Goal: Communication & Community: Participate in discussion

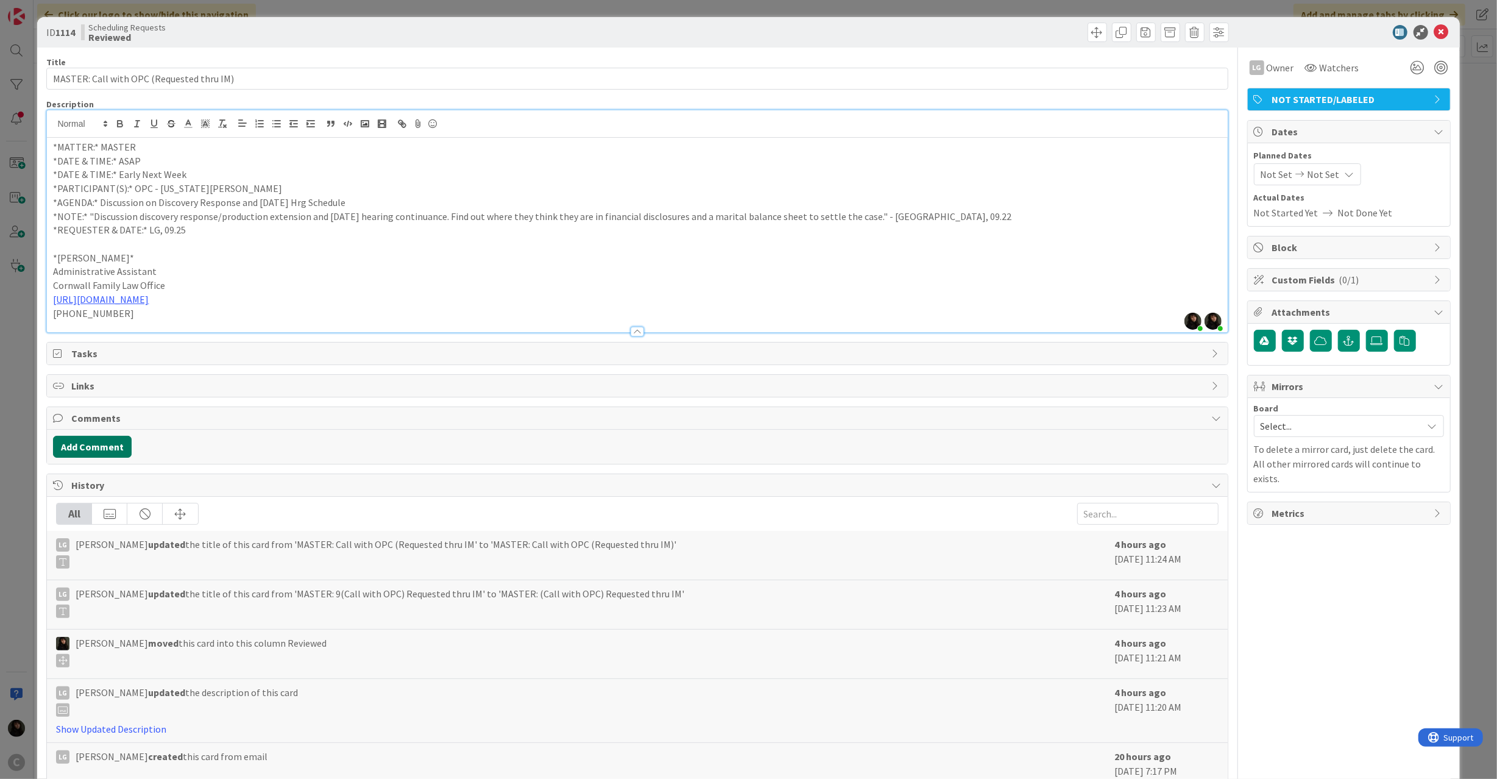
click at [94, 453] on button "Add Comment" at bounding box center [92, 447] width 79 height 22
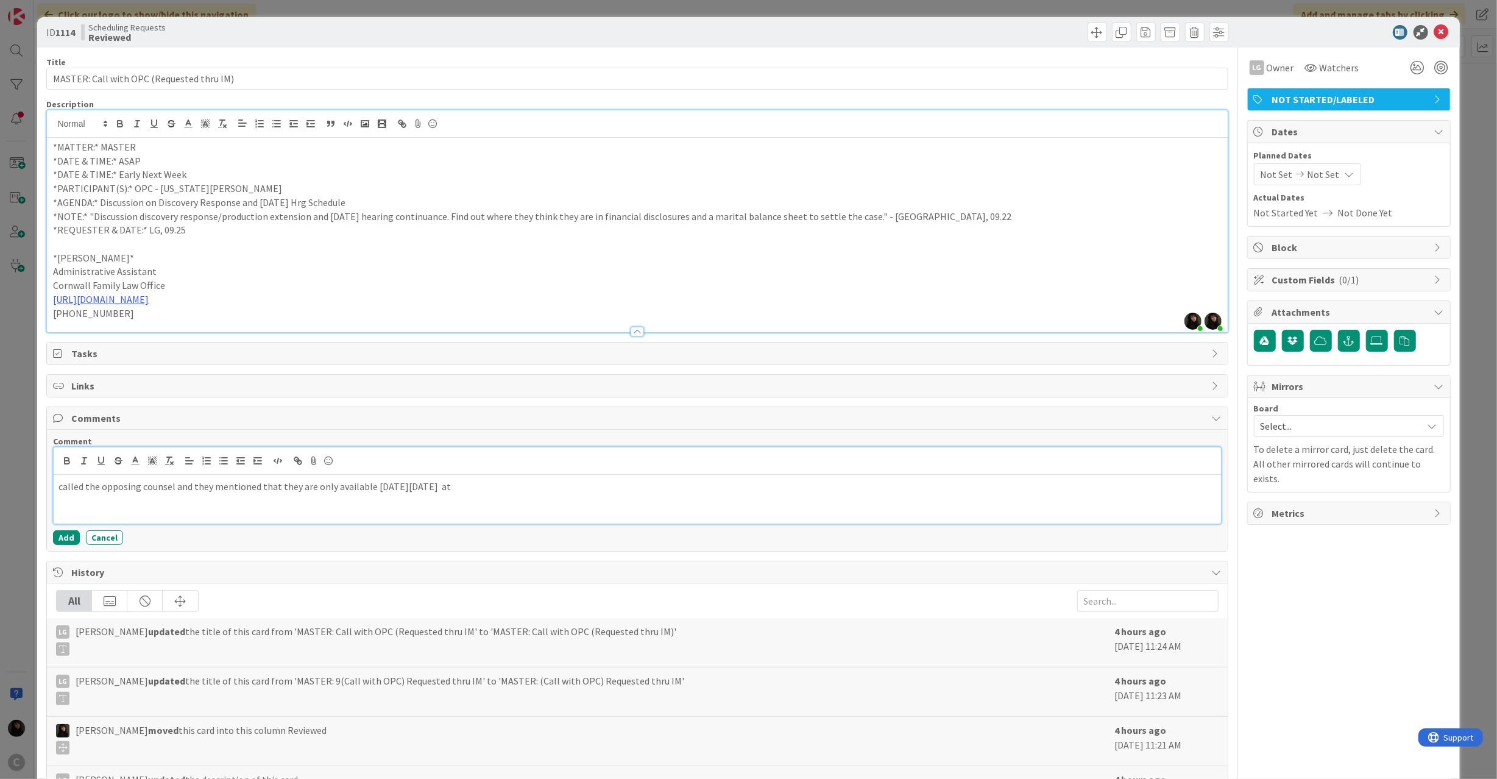
click at [487, 491] on p "called the opposing counsel and they mentioned that they are only available [DA…" at bounding box center [636, 487] width 1157 height 14
click at [475, 490] on p "called the opposing counsel and they mentioned that they are only available [DA…" at bounding box center [636, 487] width 1157 height 14
click at [52, 534] on div "Comment called the opposing counsel and they mentioned that they are only avail…" at bounding box center [637, 490] width 1180 height 121
click at [64, 539] on button "Add" at bounding box center [66, 537] width 27 height 15
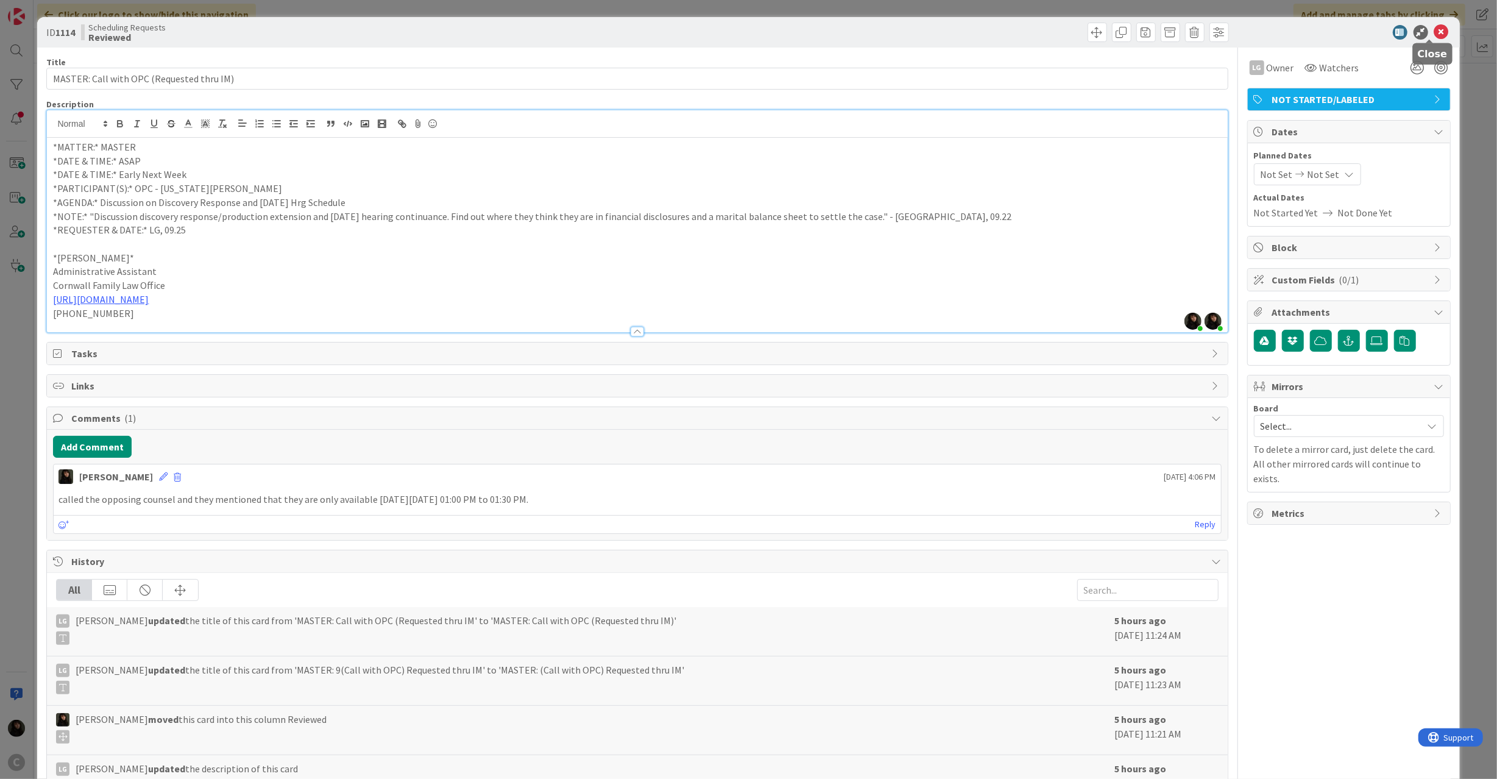
click at [1434, 25] on icon at bounding box center [1441, 32] width 15 height 15
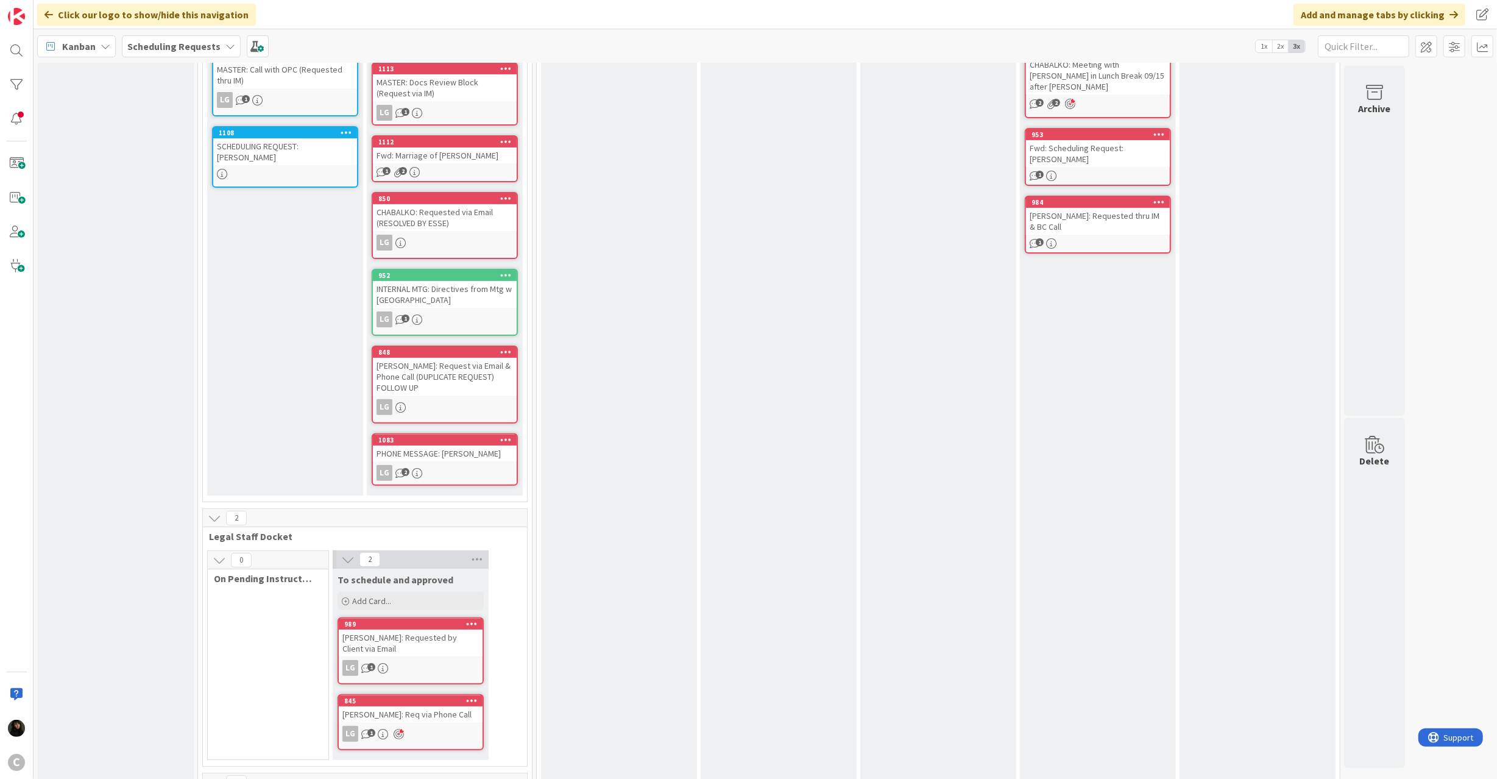
scroll to position [244, 0]
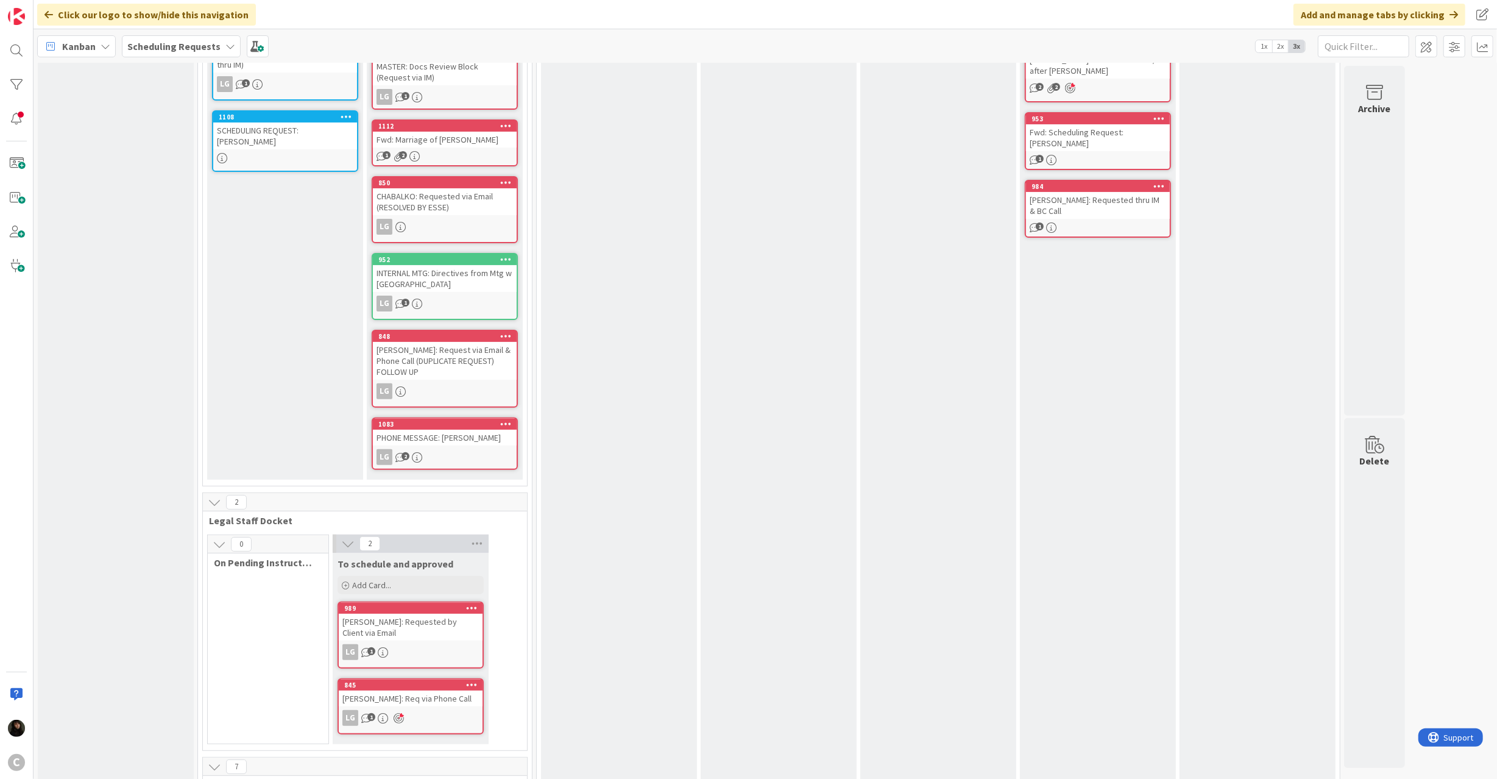
click at [422, 614] on div "[PERSON_NAME]: Requested by Client via Email" at bounding box center [411, 627] width 144 height 27
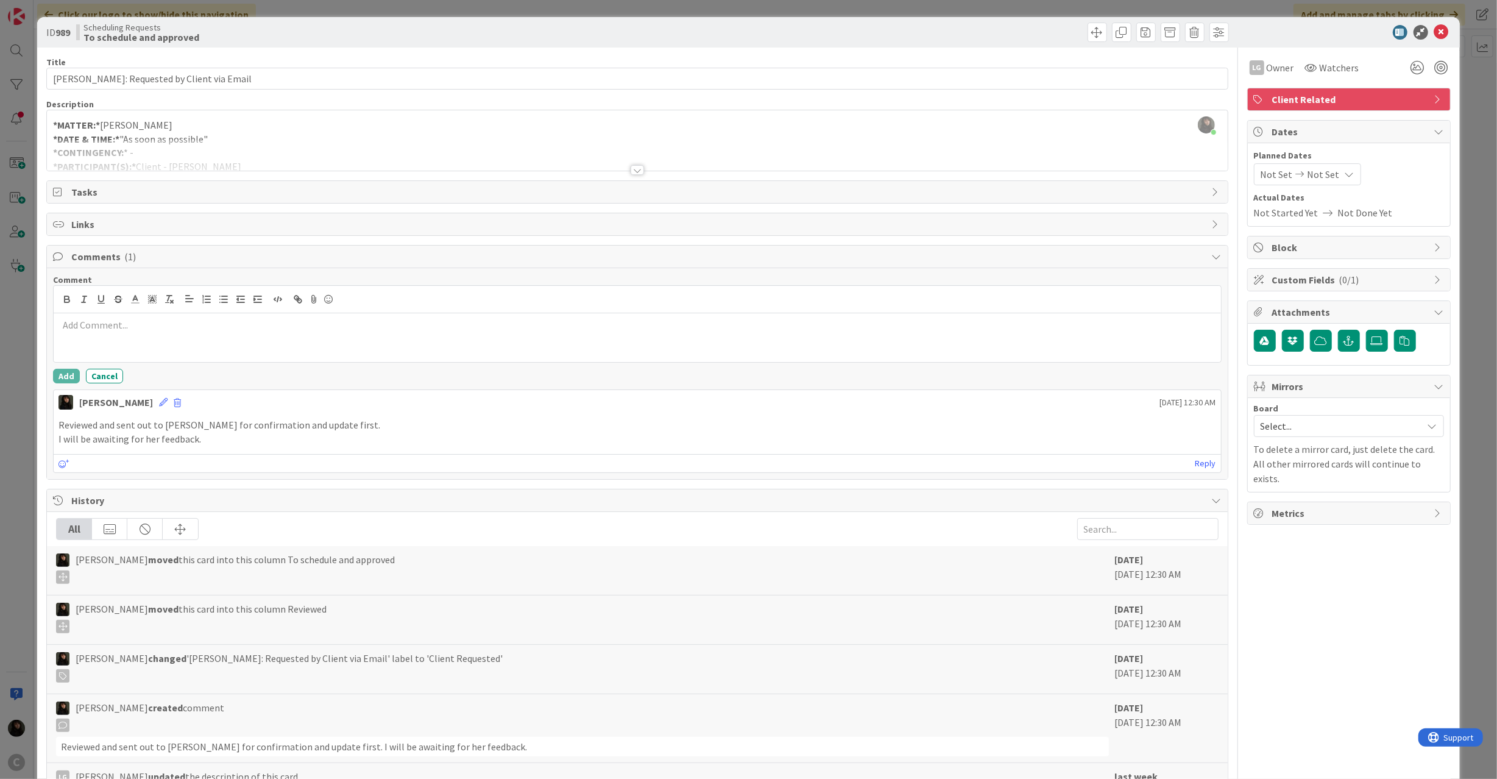
click at [186, 351] on div at bounding box center [637, 337] width 1167 height 49
click at [61, 378] on button "Add" at bounding box center [66, 376] width 27 height 15
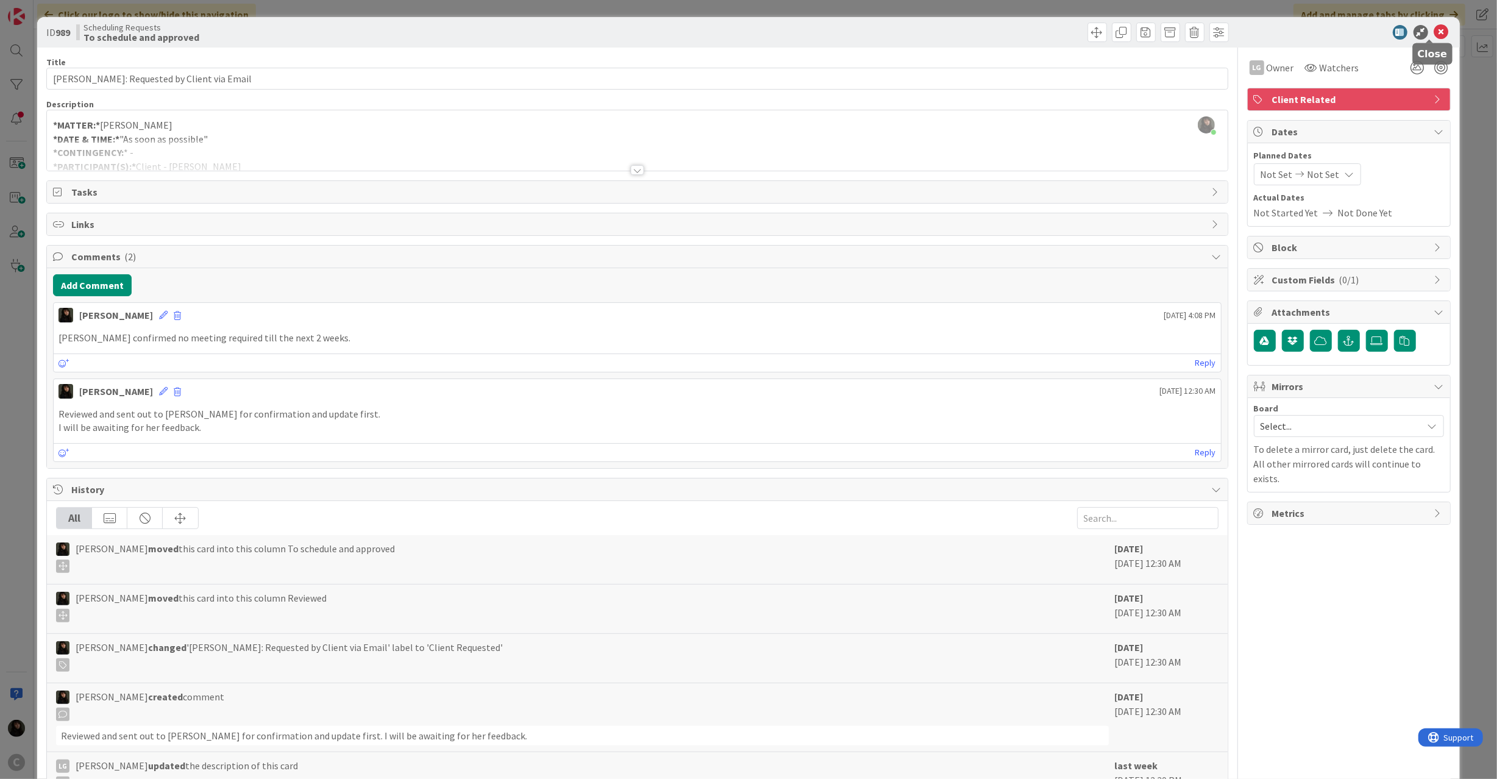
click at [1436, 29] on icon at bounding box center [1441, 32] width 15 height 15
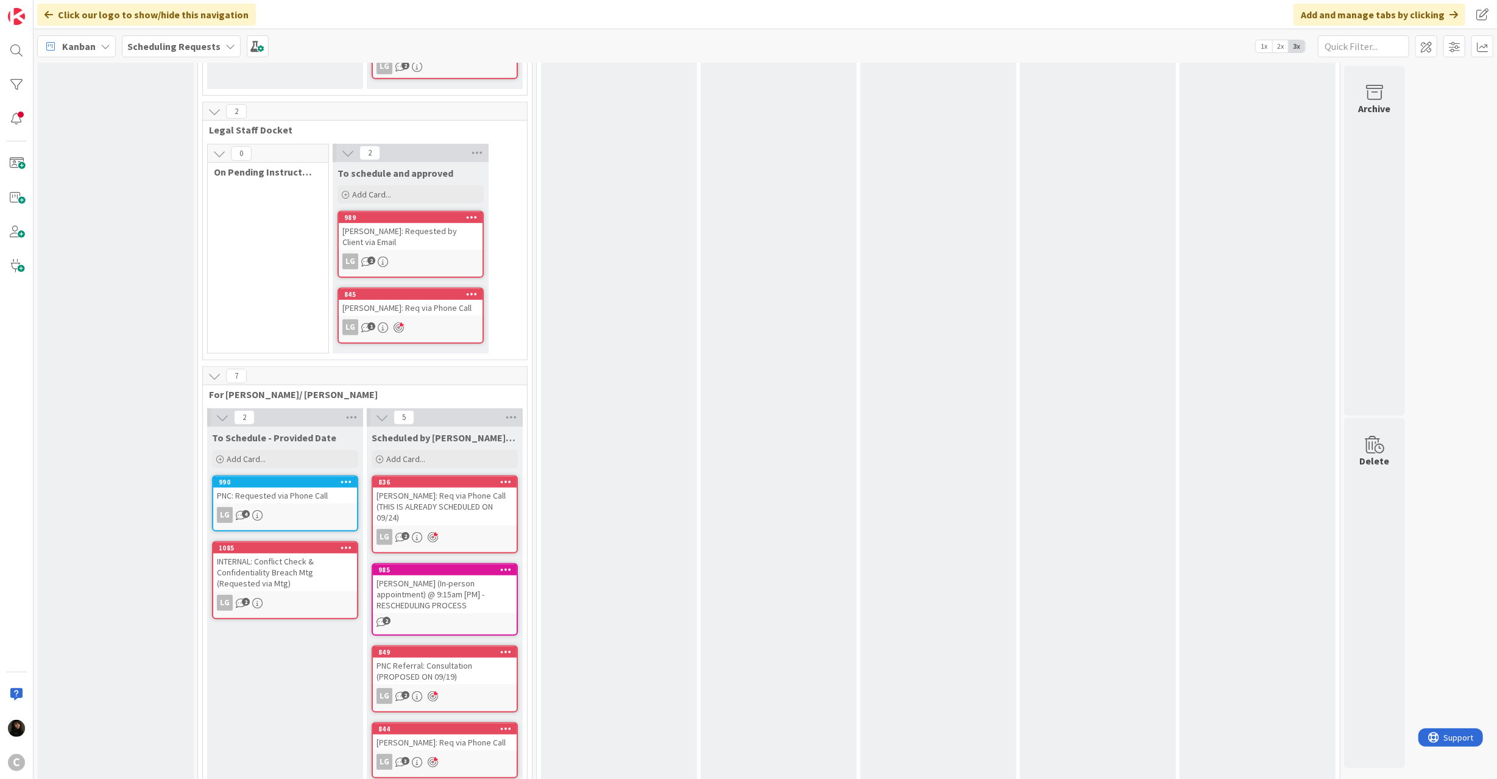
scroll to position [650, 0]
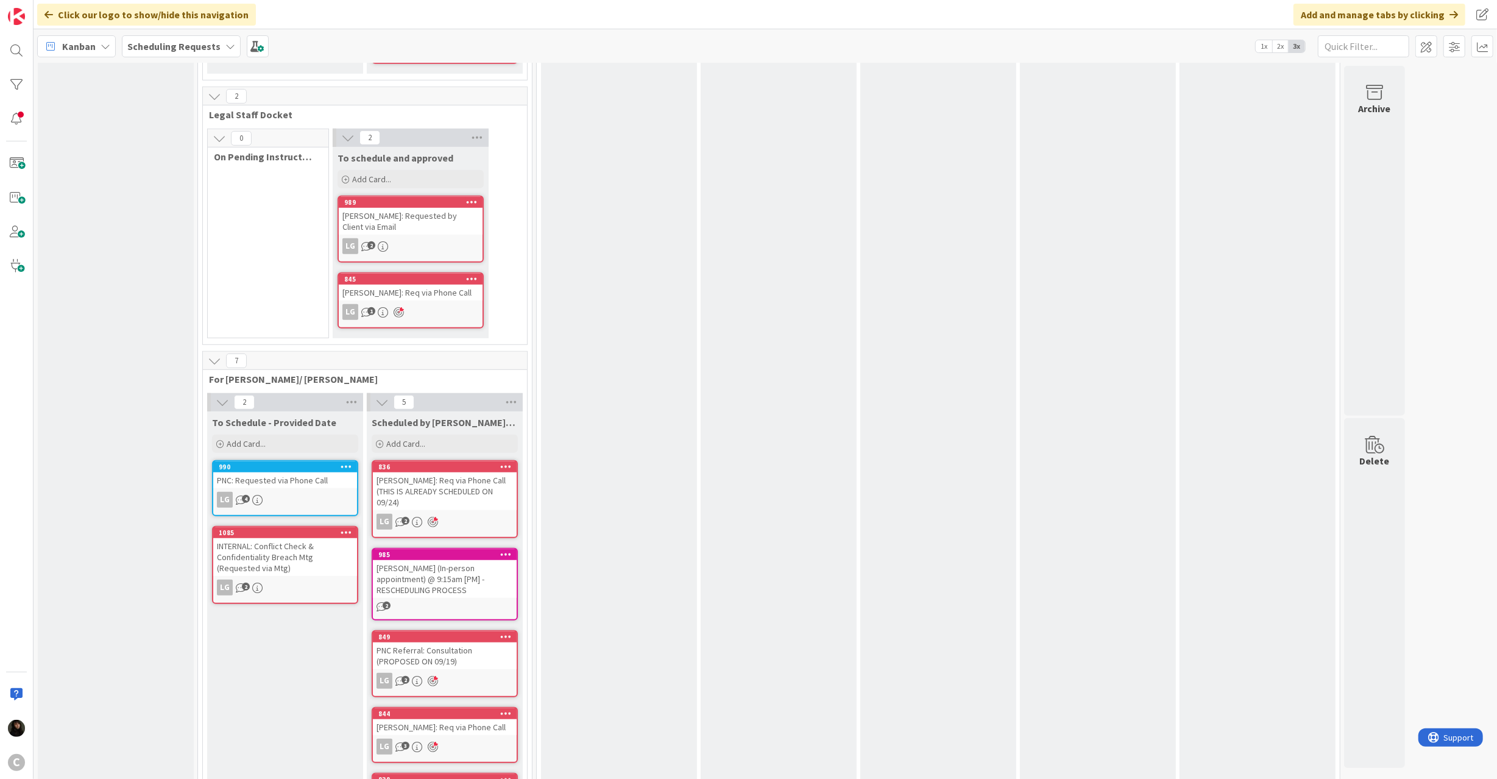
click at [317, 540] on div "INTERNAL: Conflict Check & Confidentiality Breach Mtg (Requested via Mtg)" at bounding box center [285, 557] width 144 height 38
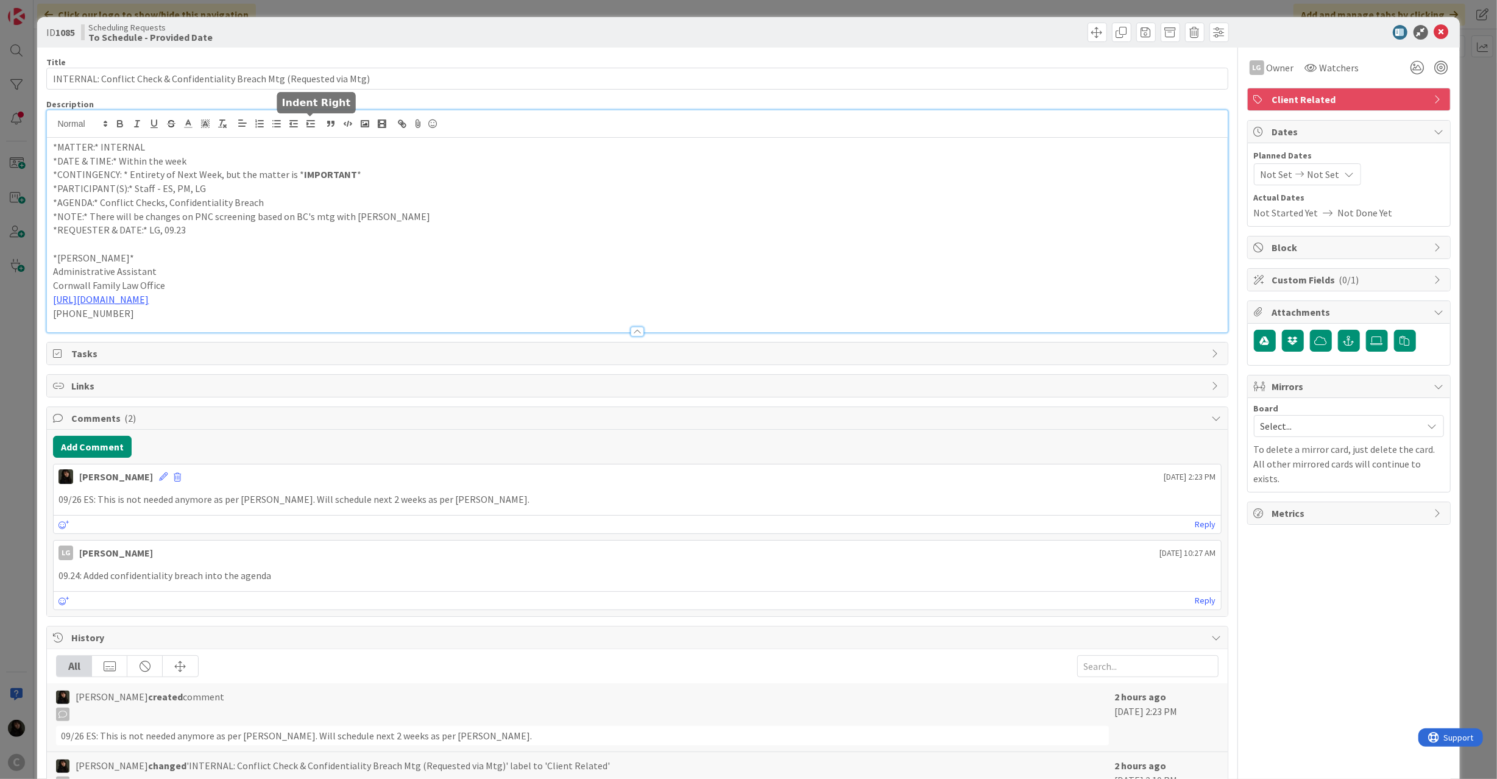
click at [305, 130] on div "*MATTER:* INTERNAL *DATE & TIME:* Within the week *CONTINGENCY: * Entirety of N…" at bounding box center [637, 221] width 1180 height 222
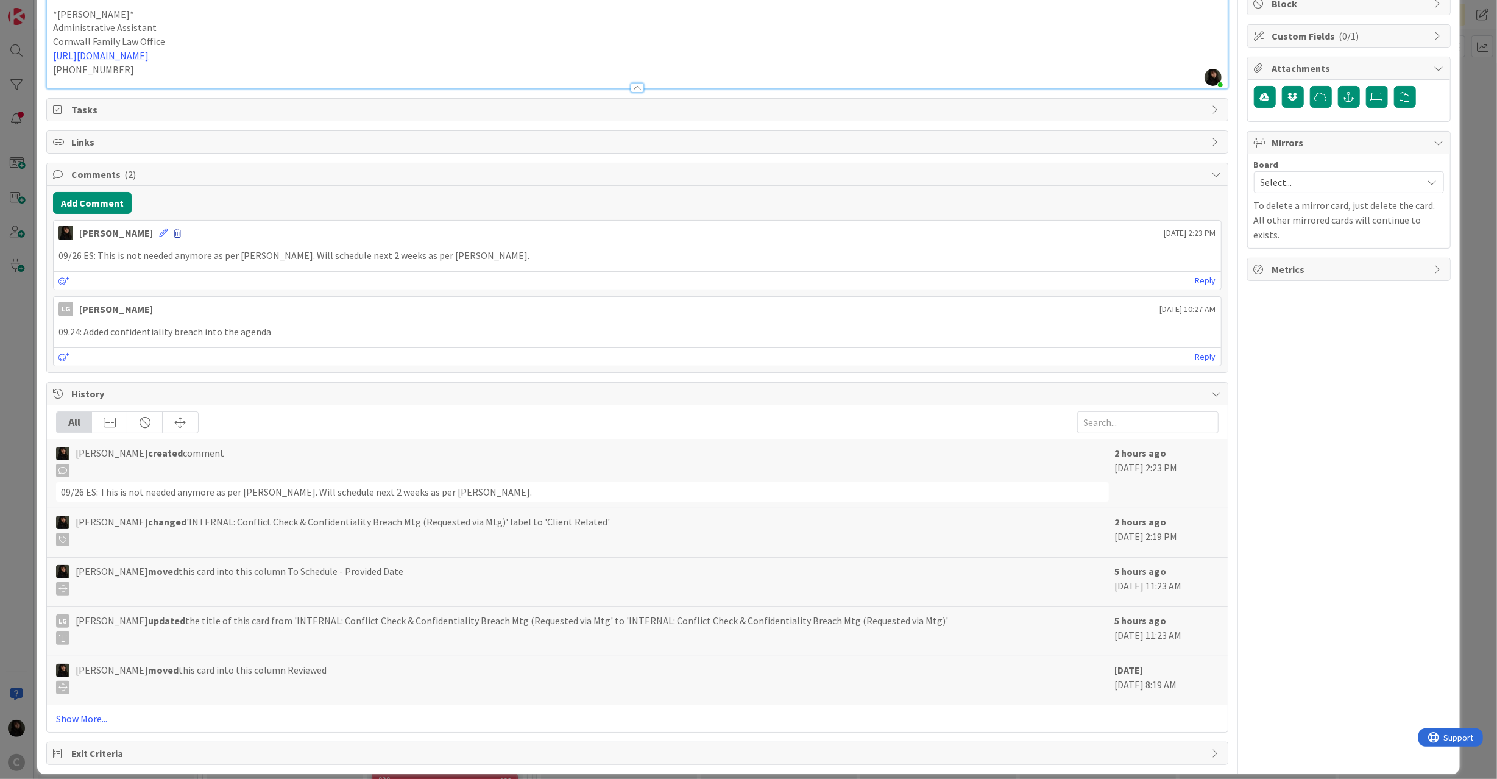
click at [174, 237] on span at bounding box center [177, 233] width 7 height 9
click at [42, 295] on button "Delete" at bounding box center [58, 291] width 46 height 22
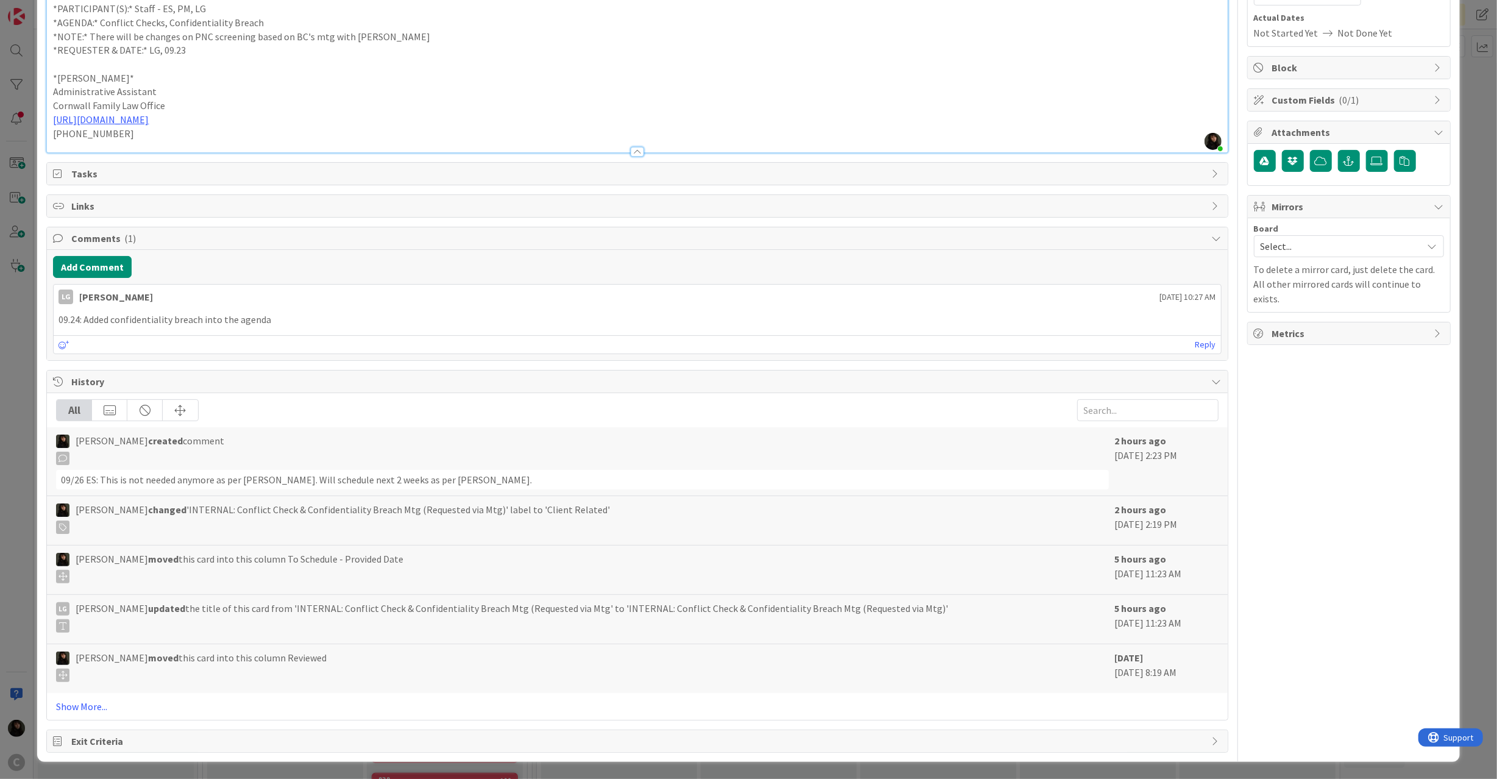
scroll to position [0, 0]
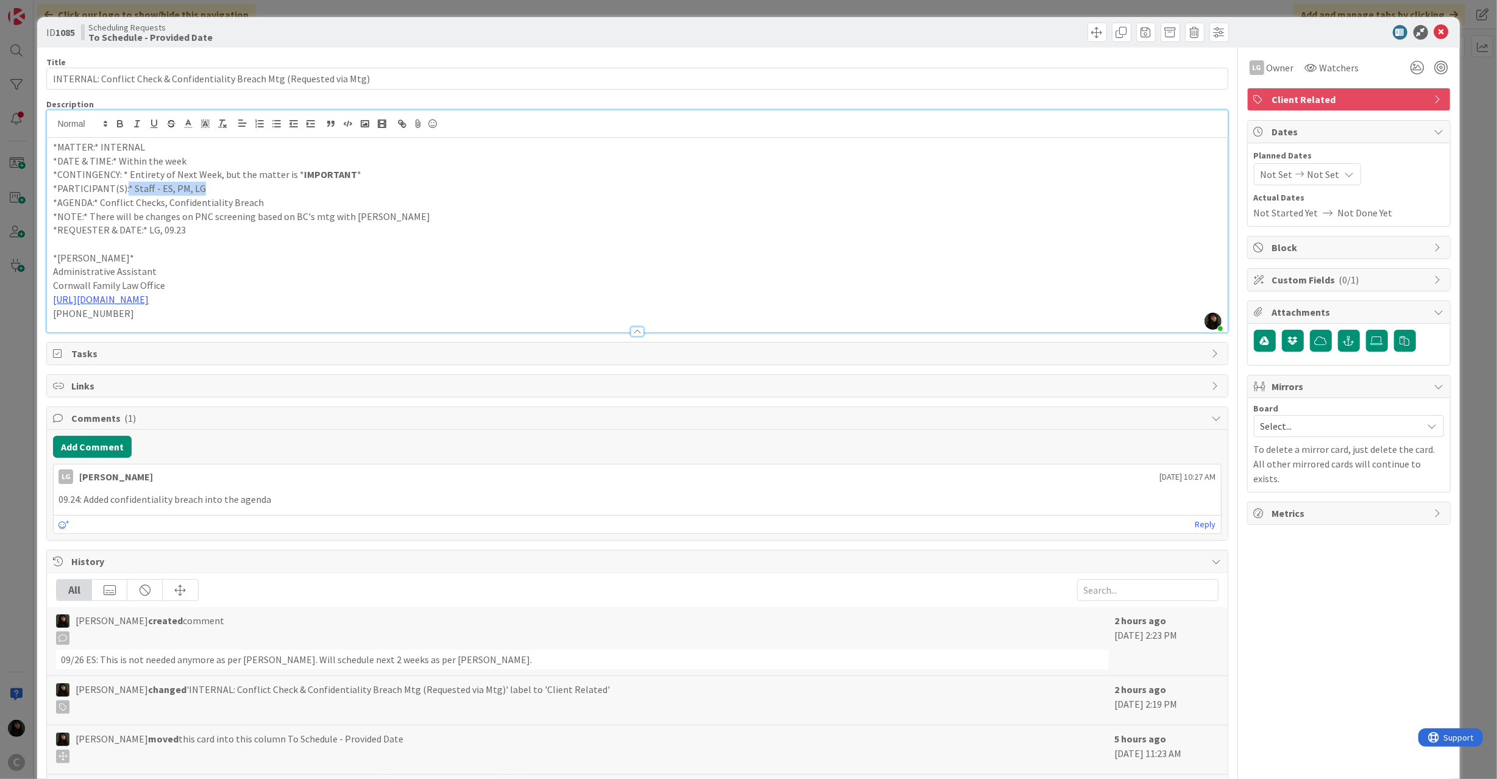
drag, startPoint x: 125, startPoint y: 191, endPoint x: 212, endPoint y: 191, distance: 87.1
click at [212, 191] on p "*PARTICIPANT(S):* Staff - ES, PM, LG" at bounding box center [637, 189] width 1168 height 14
click at [235, 203] on p "*AGENDA:* Conflict Checks, Confidentiality Breach" at bounding box center [637, 203] width 1168 height 14
